Goal: Transaction & Acquisition: Purchase product/service

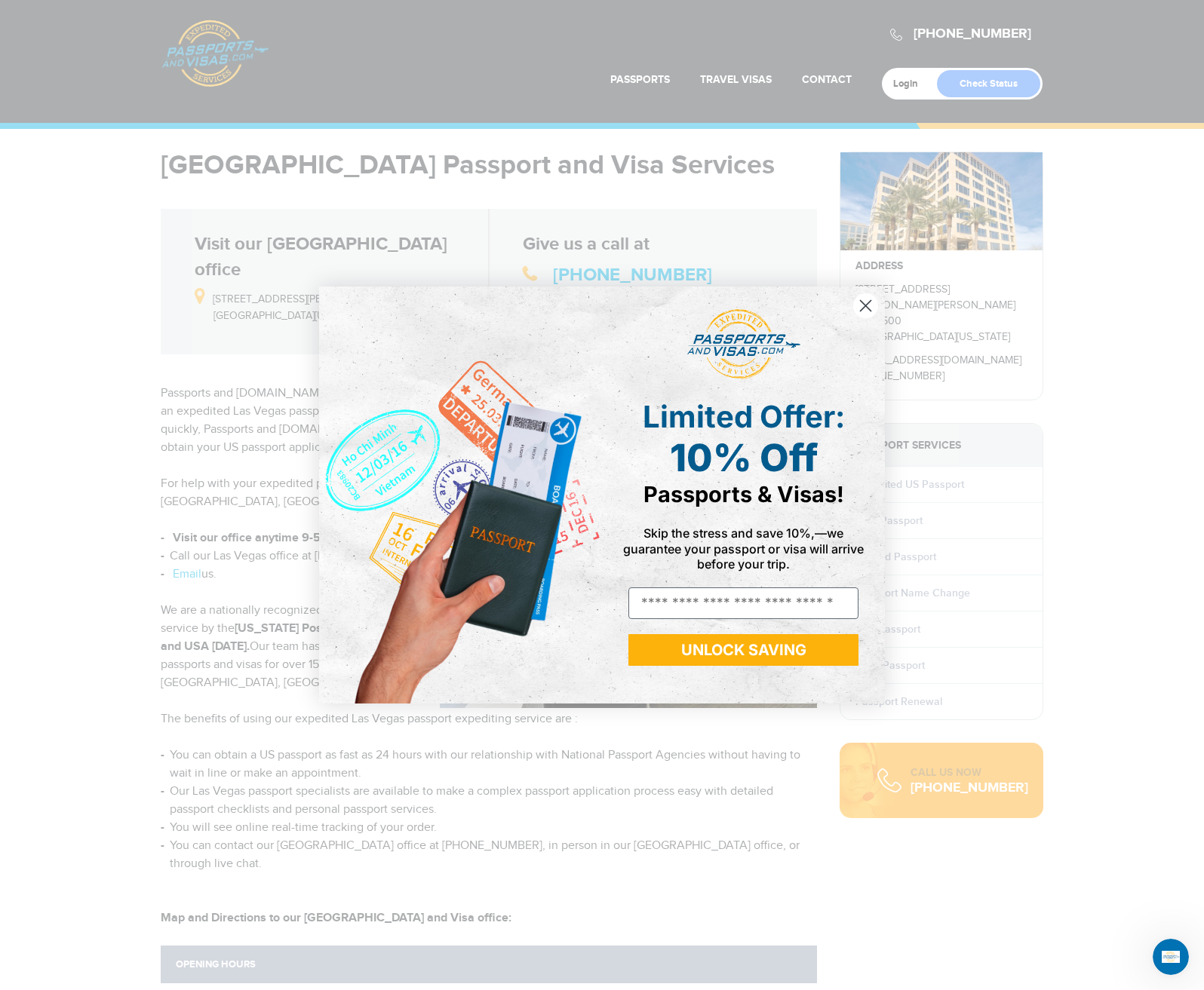
click at [867, 305] on icon "Close dialog" at bounding box center [865, 305] width 11 height 11
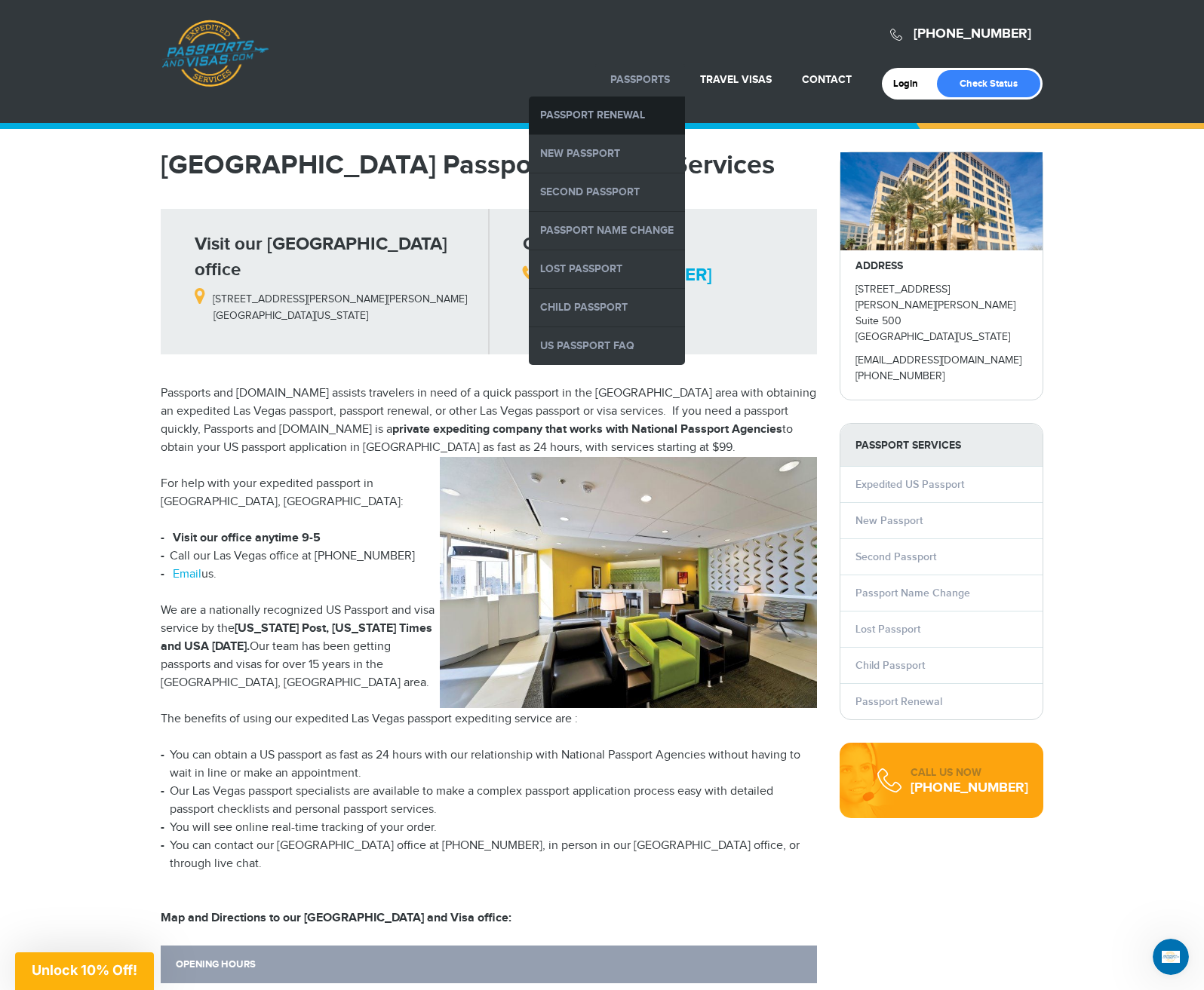
click at [639, 115] on link "Passport Renewal" at bounding box center [607, 115] width 156 height 38
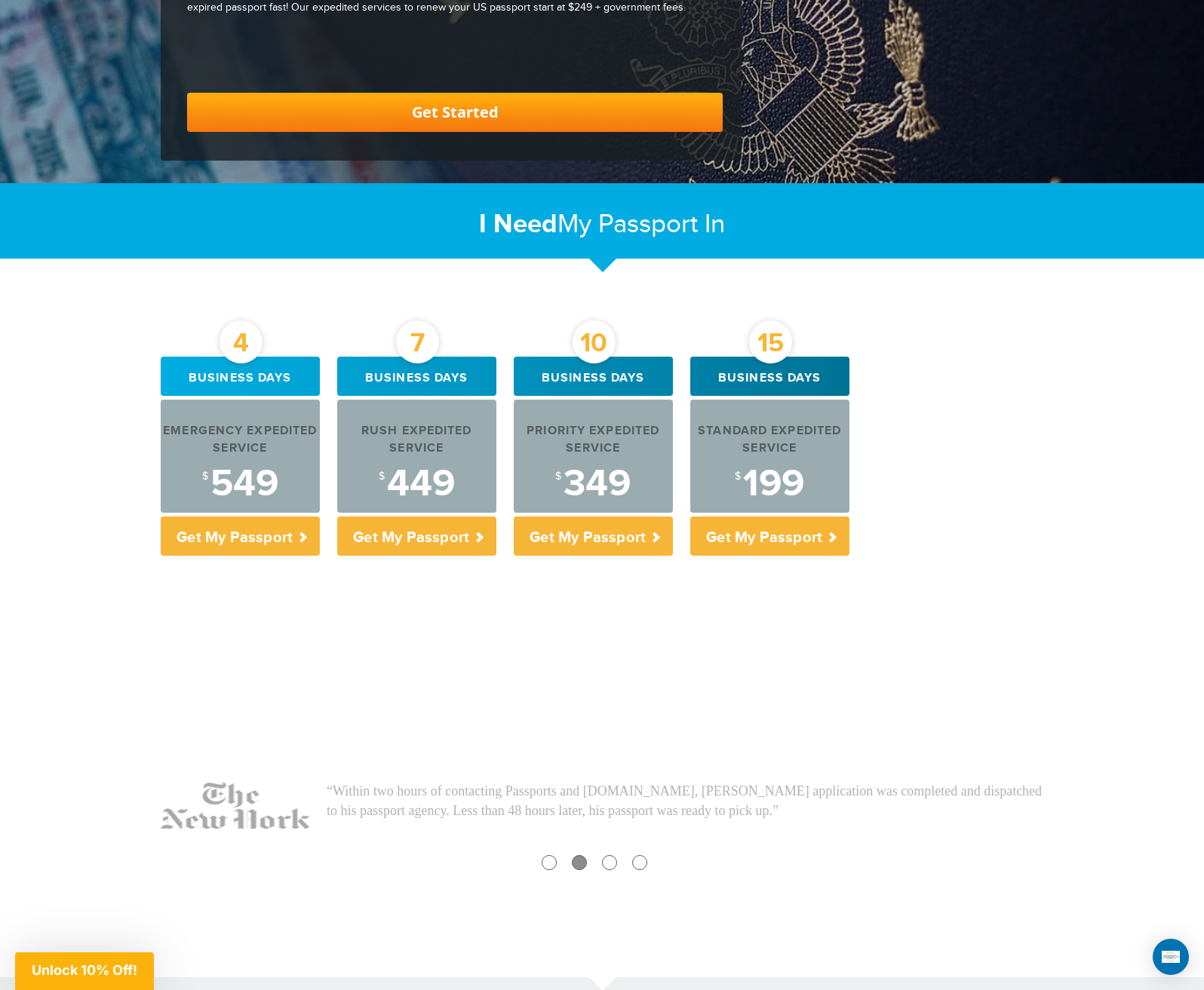
scroll to position [377, 0]
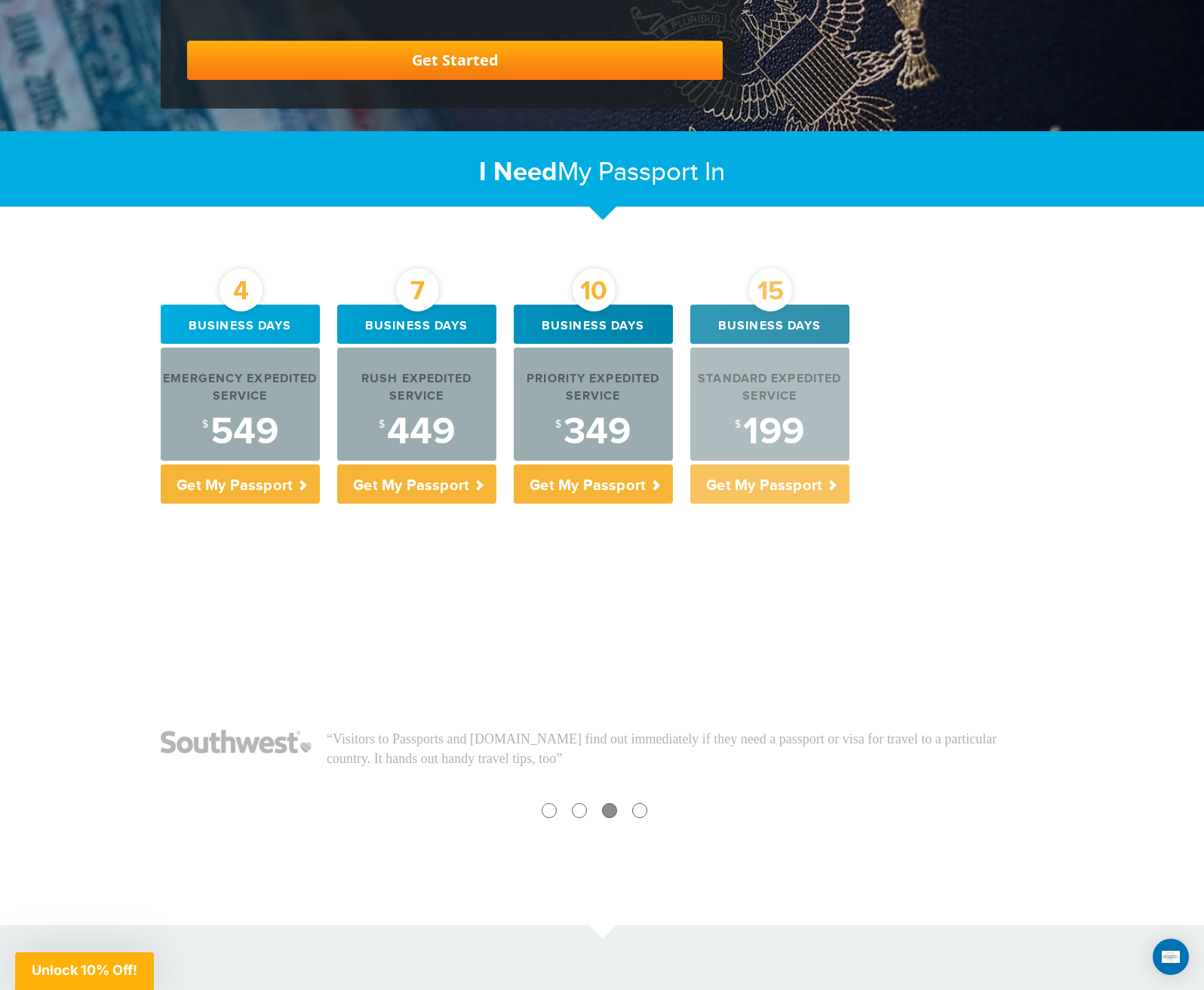
click at [794, 438] on div "$ 199" at bounding box center [770, 432] width 159 height 38
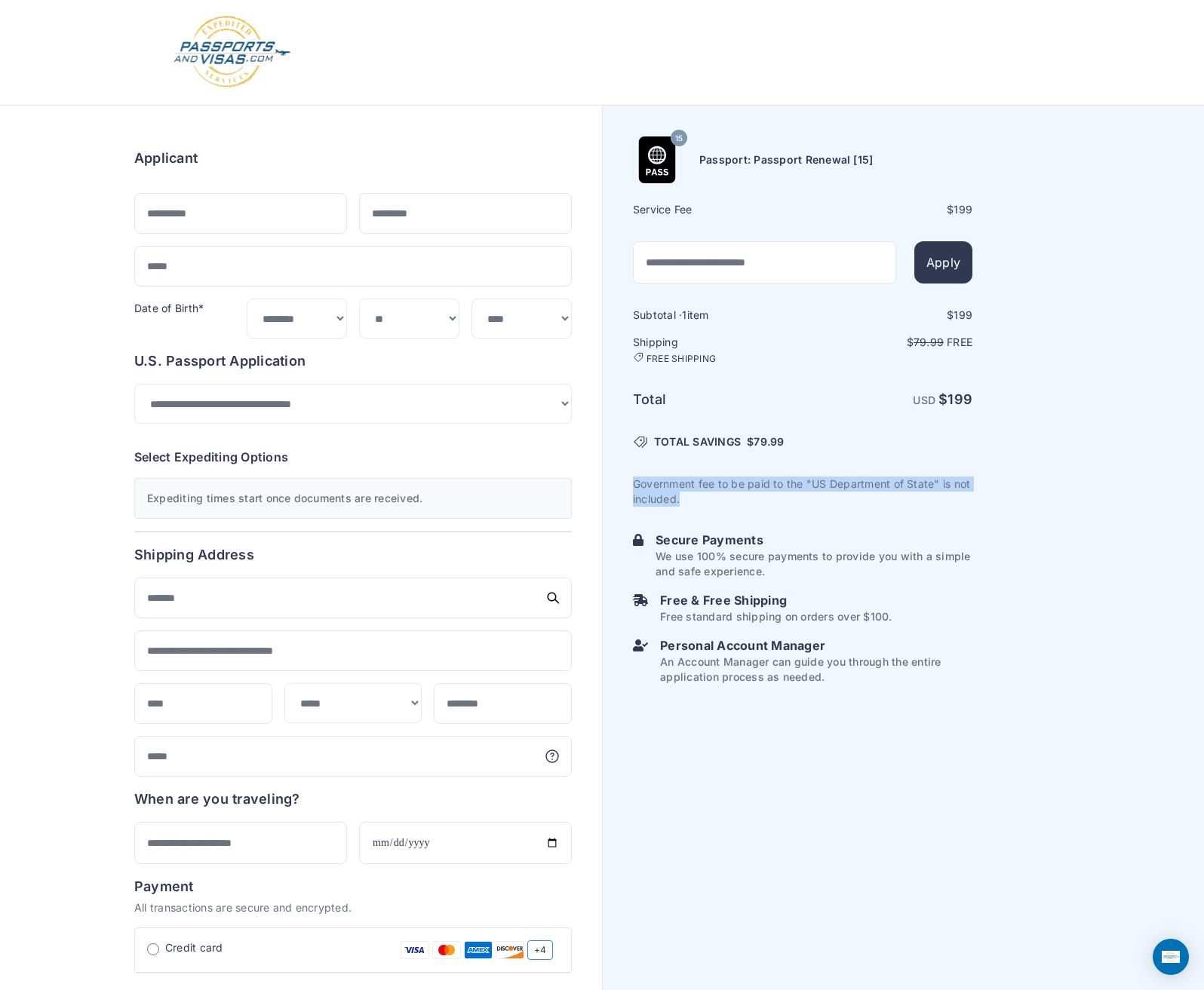
drag, startPoint x: 634, startPoint y: 484, endPoint x: 705, endPoint y: 501, distance: 73.0
click at [705, 501] on p "Government fee to be paid to the "US Department of State" is not included." at bounding box center [802, 491] width 339 height 30
